Goal: Transaction & Acquisition: Book appointment/travel/reservation

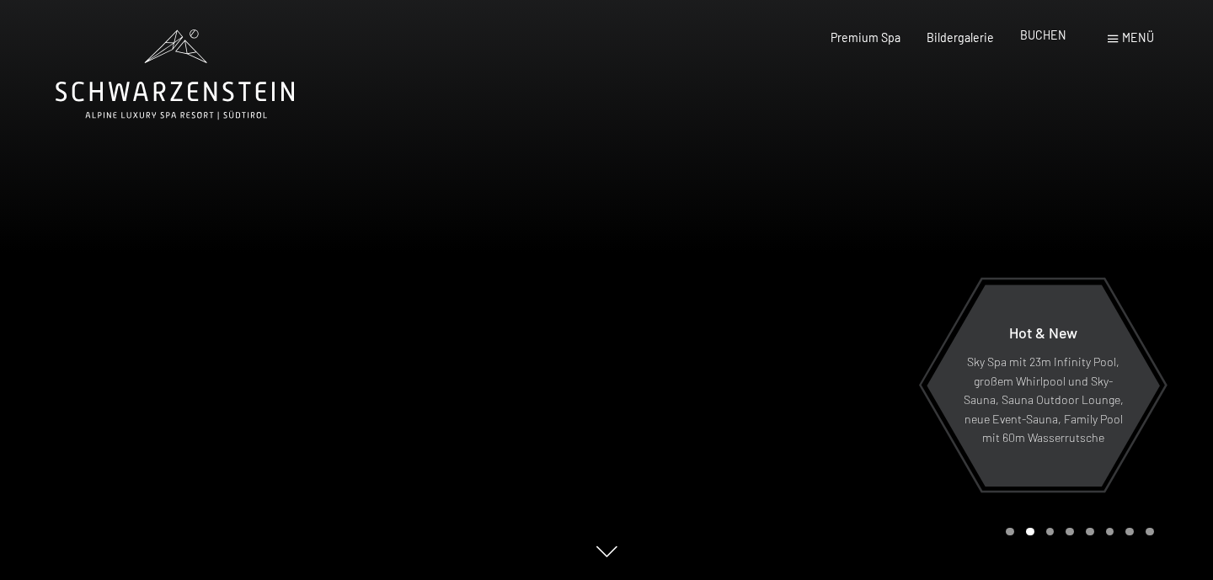
click at [1039, 37] on span "BUCHEN" at bounding box center [1043, 35] width 46 height 14
click at [1033, 31] on span "BUCHEN" at bounding box center [1043, 35] width 46 height 14
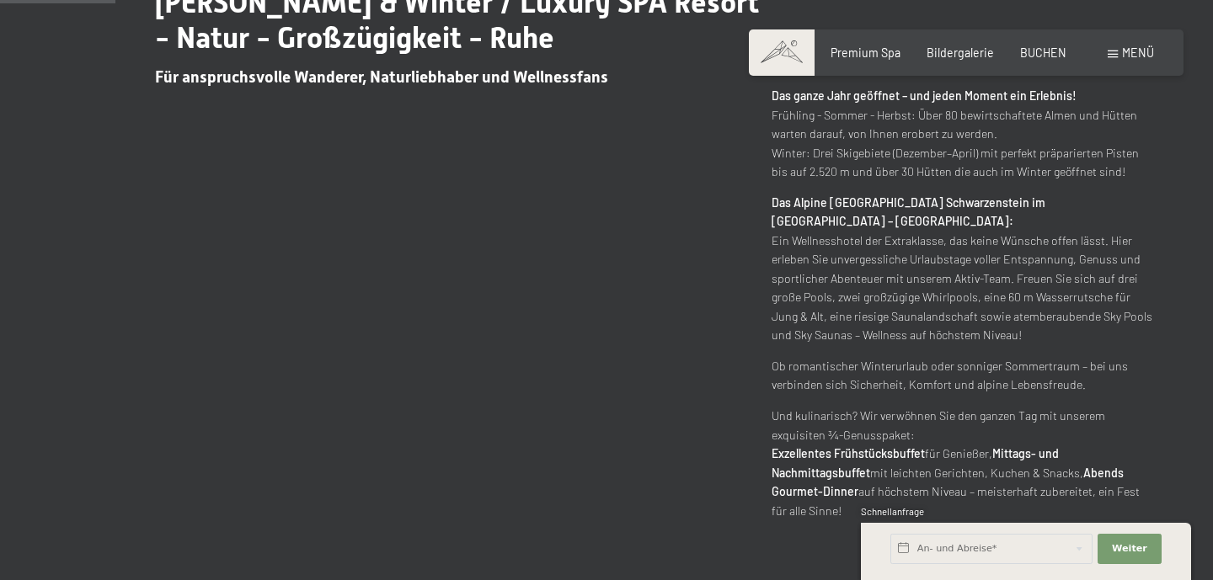
scroll to position [750, 0]
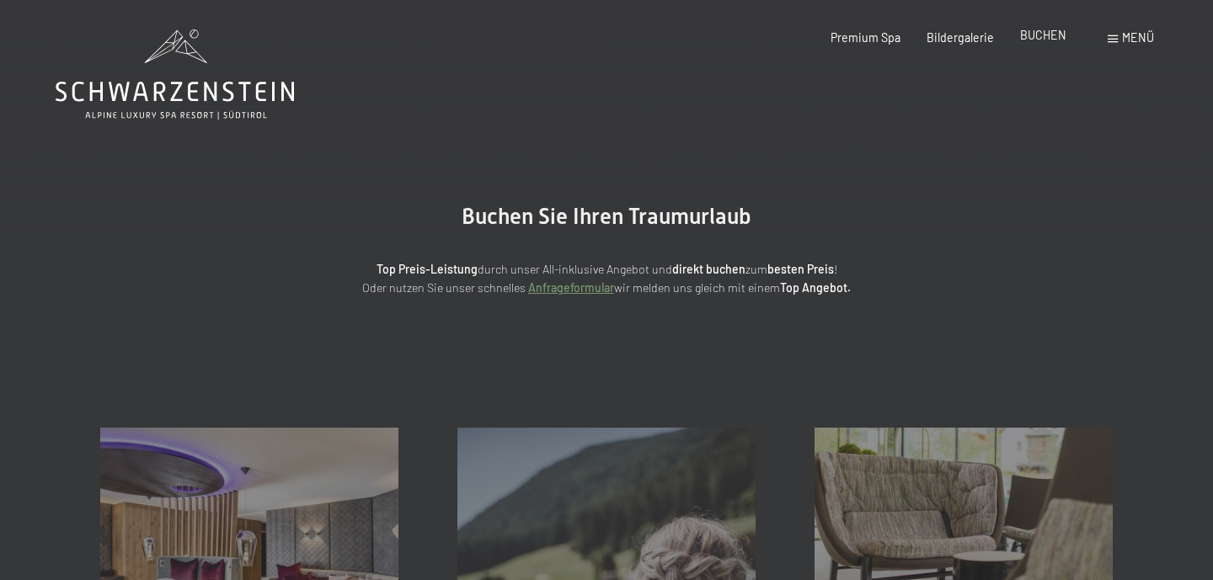
click at [1046, 41] on span "BUCHEN" at bounding box center [1043, 35] width 46 height 14
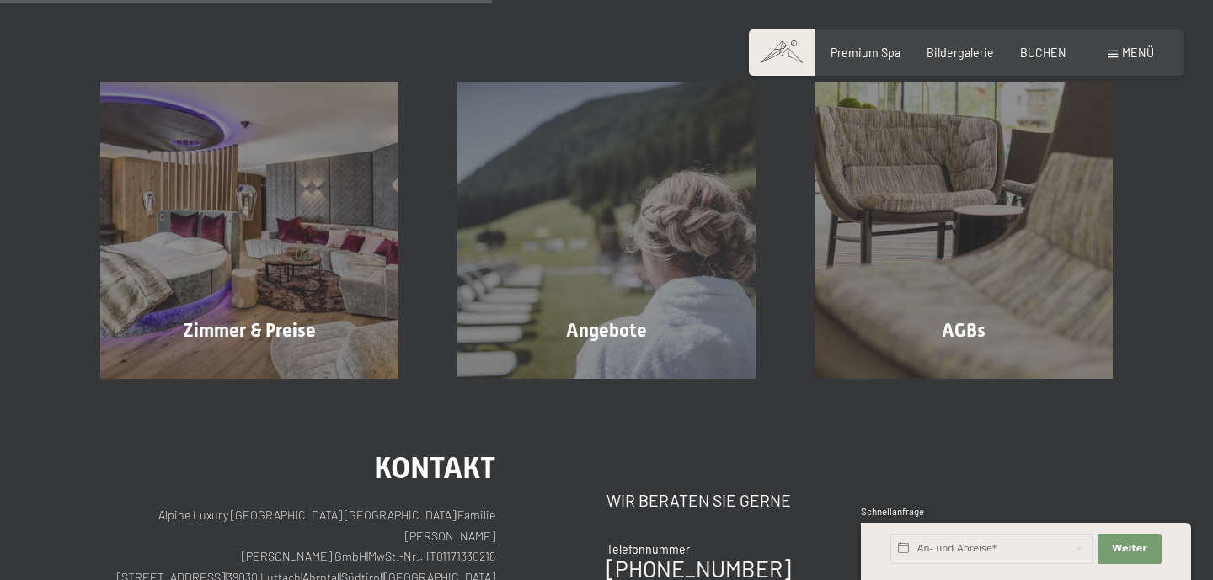
scroll to position [347, 0]
click at [999, 556] on input "text" at bounding box center [991, 549] width 202 height 30
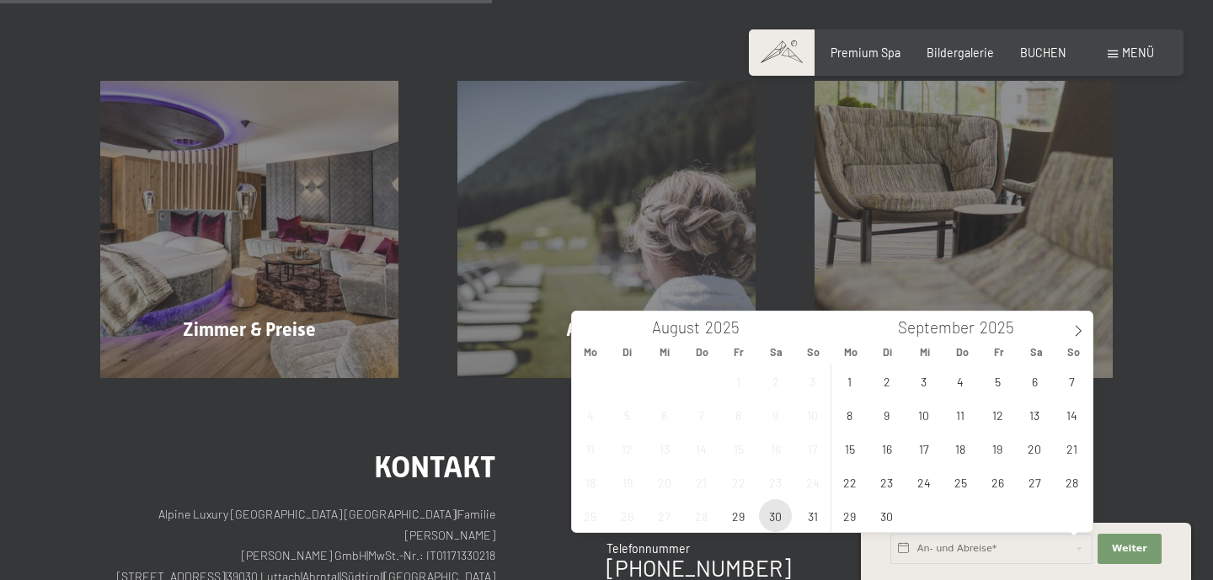
click at [774, 510] on span "30" at bounding box center [775, 515] width 33 height 33
click at [733, 517] on span "29" at bounding box center [738, 515] width 33 height 33
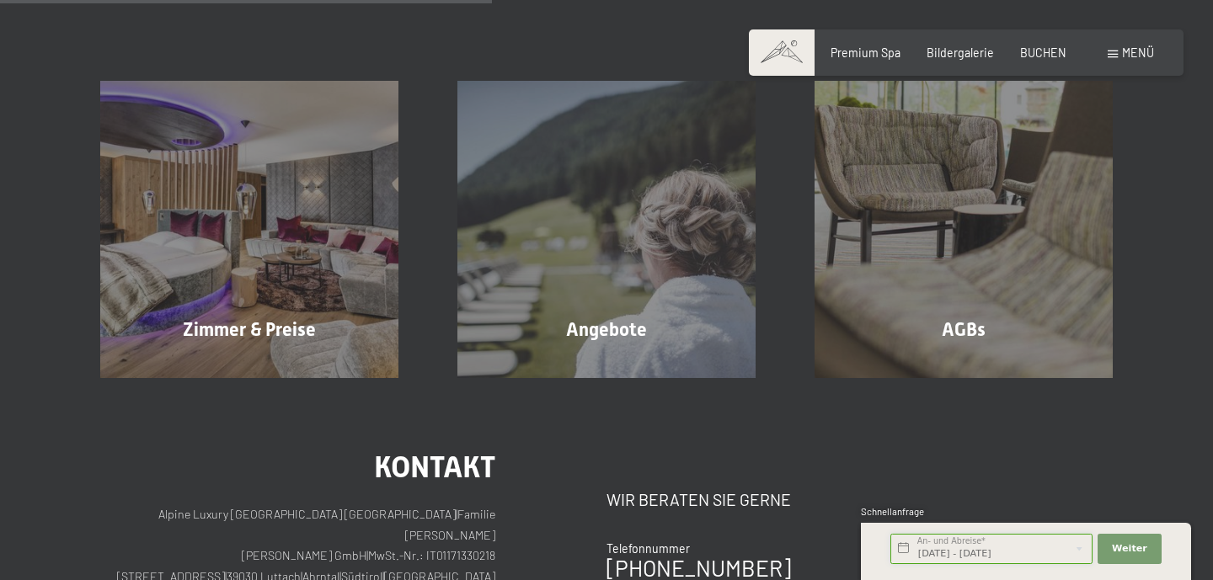
click at [954, 554] on input "Fr. 29.08.2025 - Sa. 30.08.2025" at bounding box center [991, 549] width 202 height 30
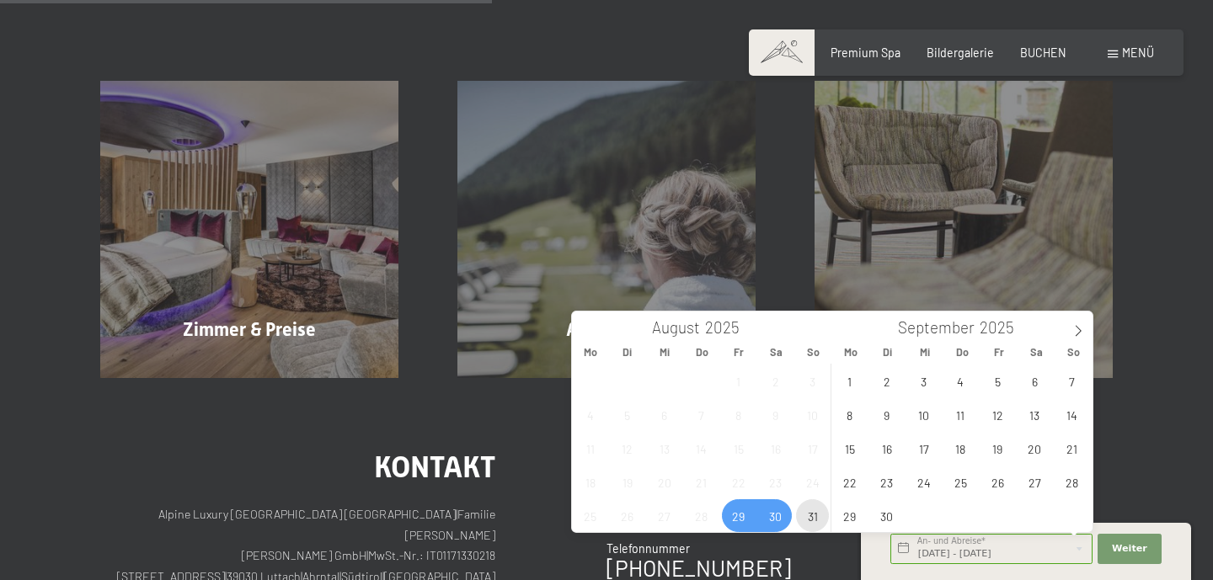
click at [812, 520] on span "31" at bounding box center [812, 515] width 33 height 33
click at [731, 518] on span "29" at bounding box center [738, 515] width 33 height 33
type input "Fr. 29.08.2025 - So. 31.08.2025"
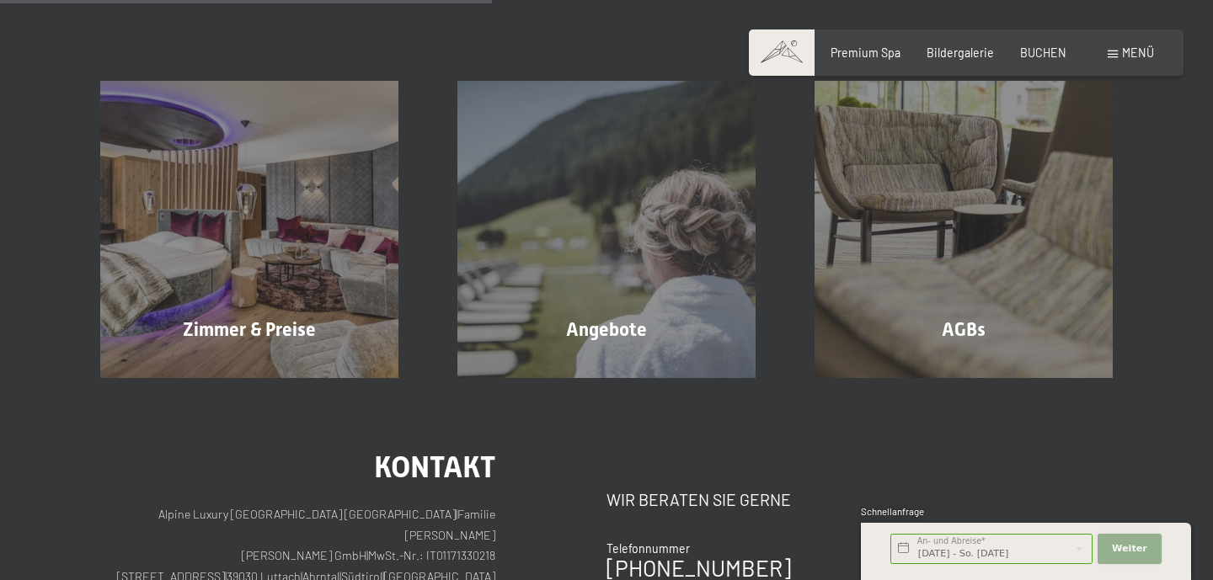
click at [1149, 555] on button "Weiter Adressfelder ausblenden" at bounding box center [1129, 549] width 64 height 30
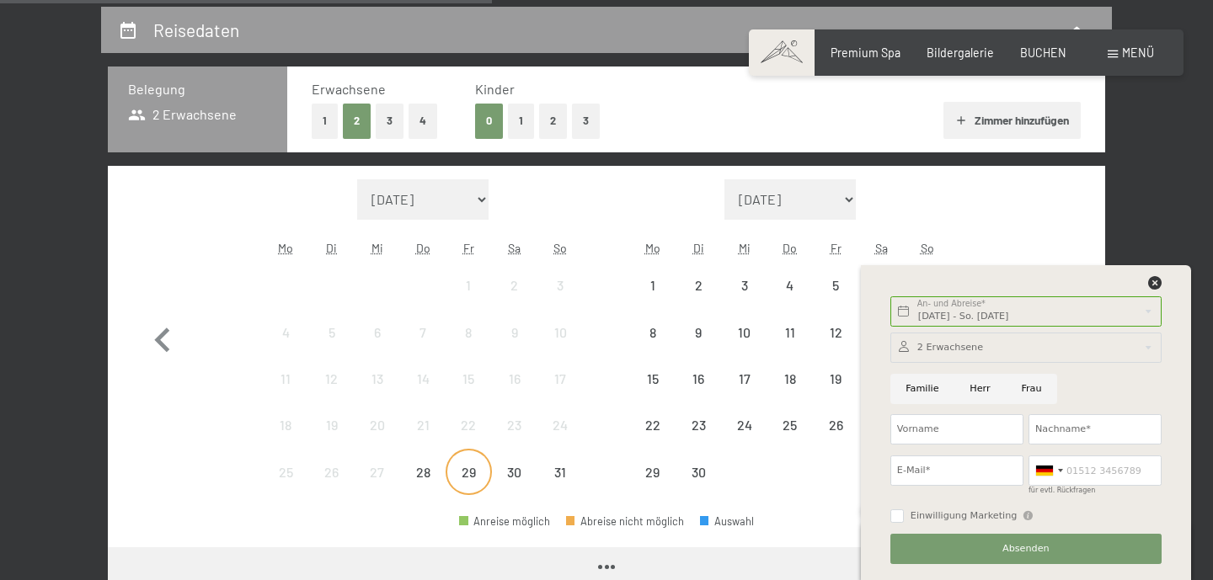
click at [467, 477] on div "29" at bounding box center [468, 487] width 42 height 42
click at [556, 478] on div "31" at bounding box center [560, 487] width 42 height 42
click at [1153, 283] on icon at bounding box center [1154, 282] width 13 height 13
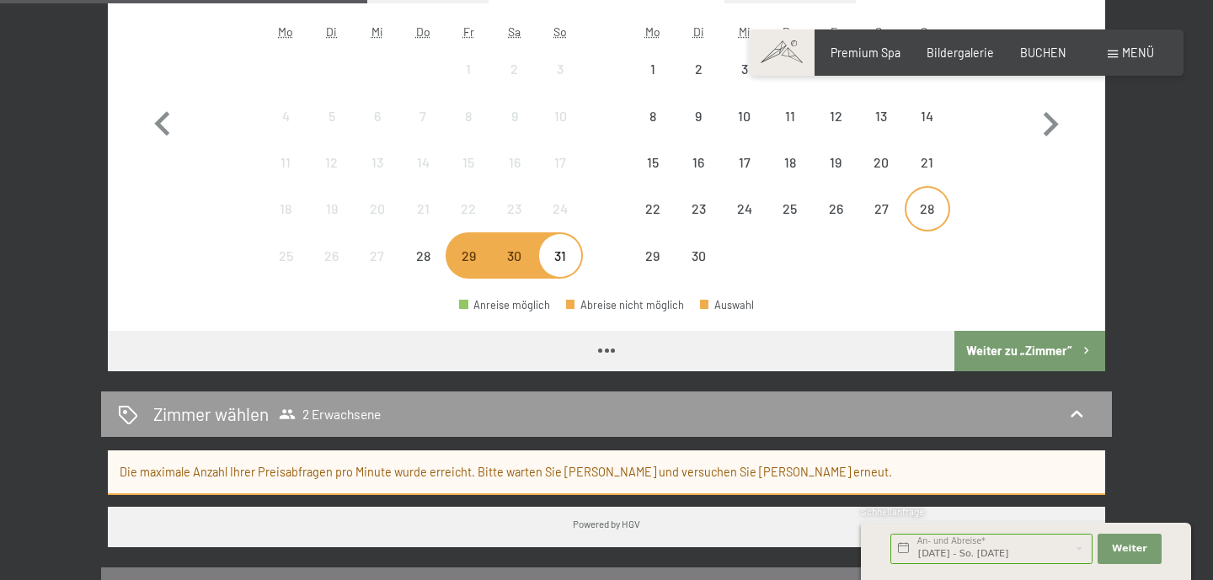
scroll to position [580, 0]
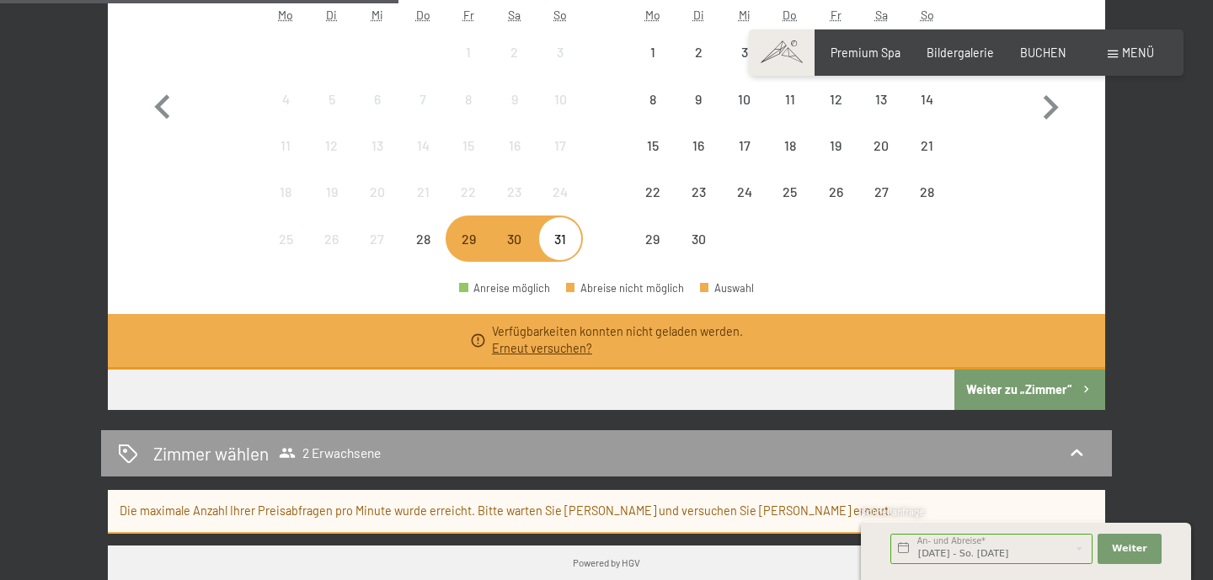
click at [1006, 394] on button "Weiter zu „Zimmer“" at bounding box center [1029, 390] width 151 height 40
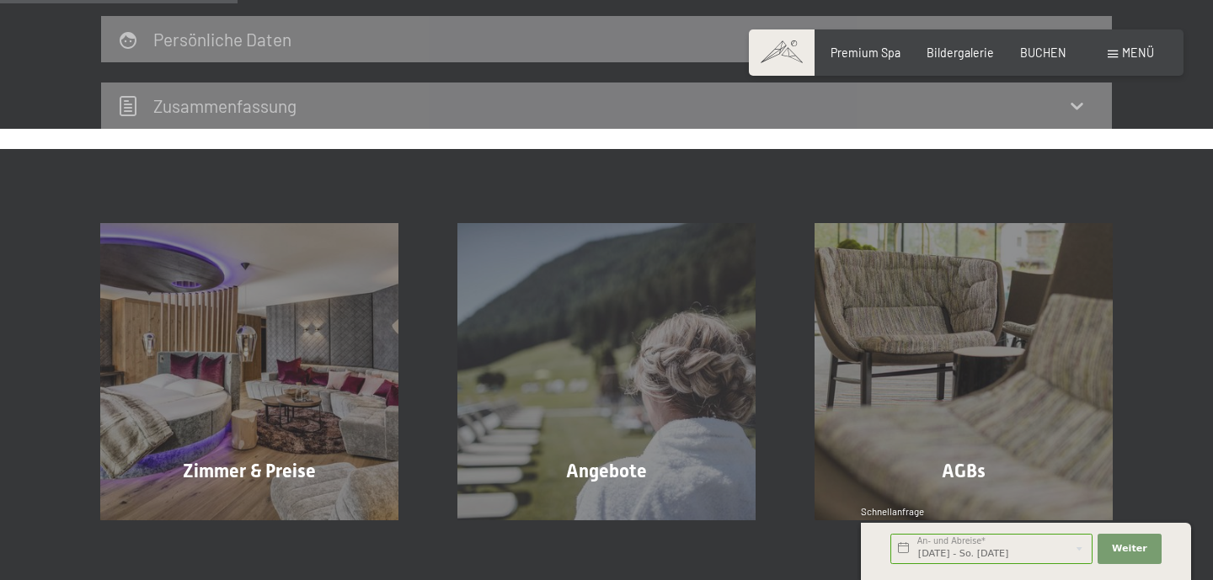
scroll to position [354, 0]
